Goal: Task Accomplishment & Management: Use online tool/utility

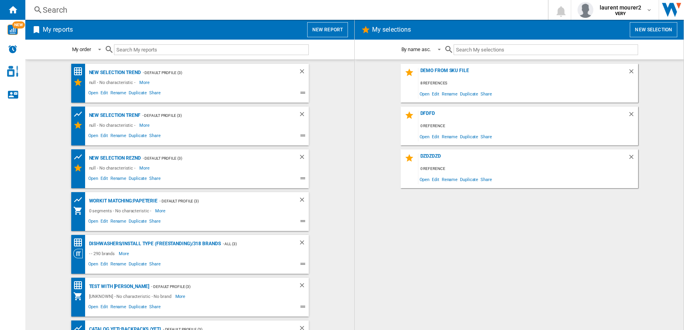
click at [317, 27] on button "New report" at bounding box center [327, 29] width 41 height 15
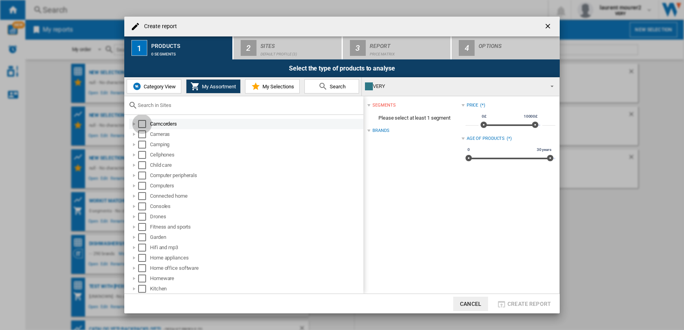
click at [145, 124] on div "Select" at bounding box center [142, 124] width 8 height 8
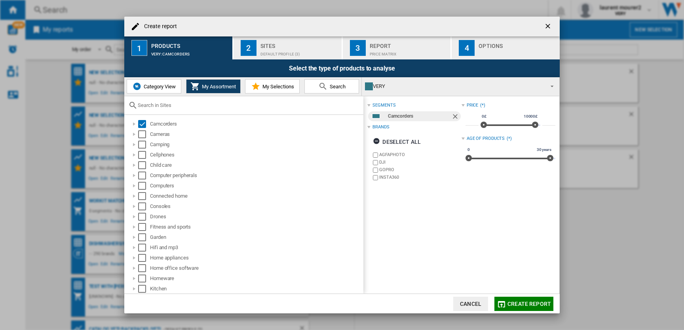
click at [530, 306] on span "Create report" at bounding box center [530, 304] width 44 height 6
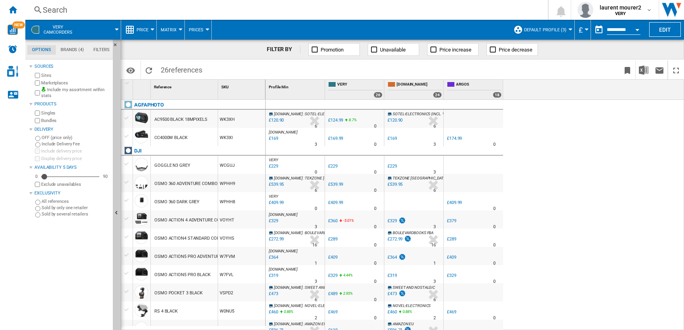
click at [143, 30] on span "Price" at bounding box center [143, 29] width 12 height 5
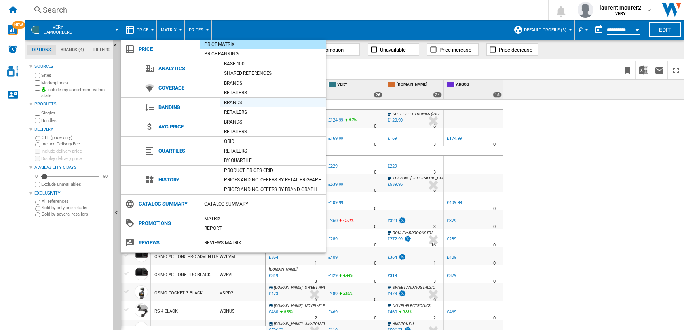
click at [236, 101] on div "Brands" at bounding box center [273, 103] width 106 height 8
